Goal: Navigation & Orientation: Understand site structure

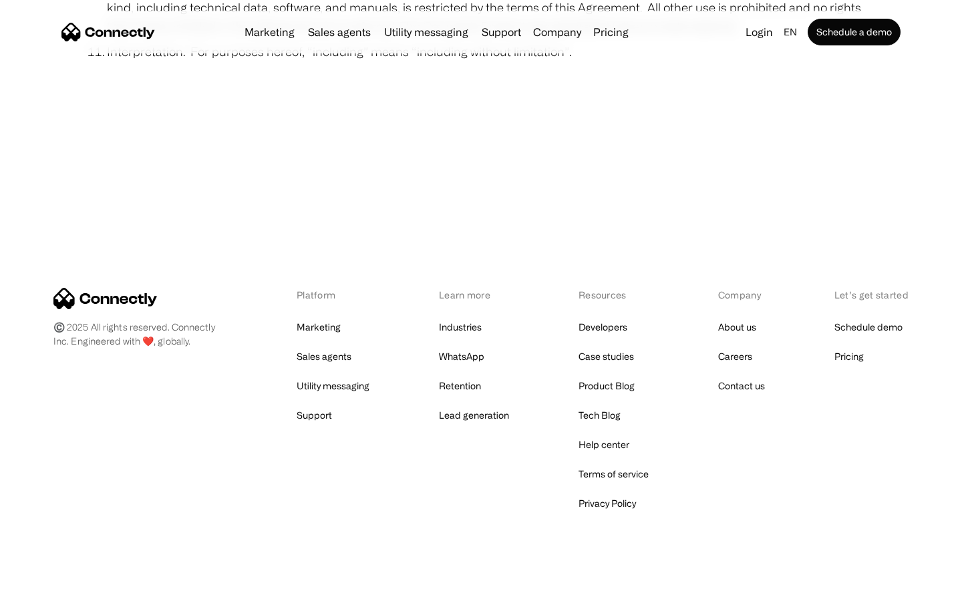
scroll to position [4907, 0]
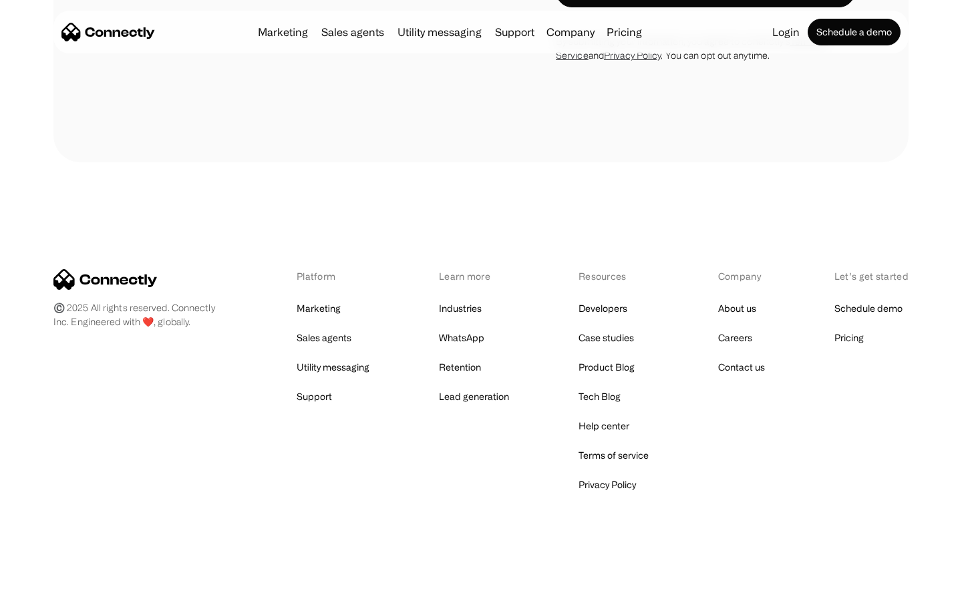
scroll to position [2259, 0]
